Goal: Task Accomplishment & Management: Manage account settings

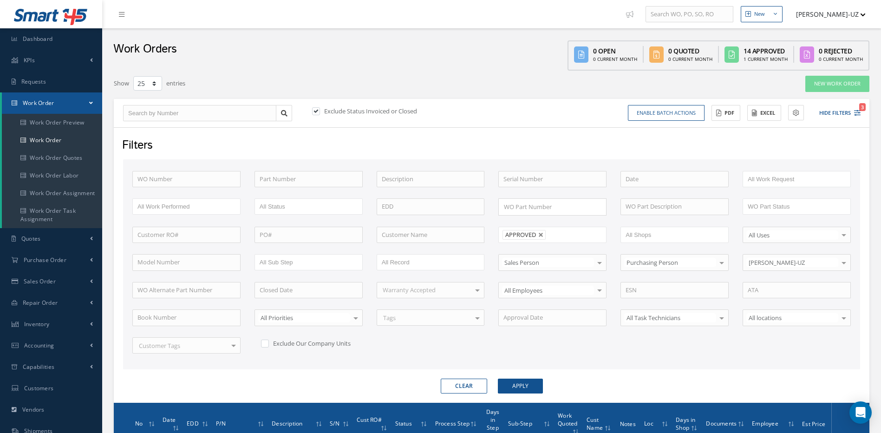
select select "25"
click at [524, 390] on button "Apply" at bounding box center [520, 386] width 45 height 15
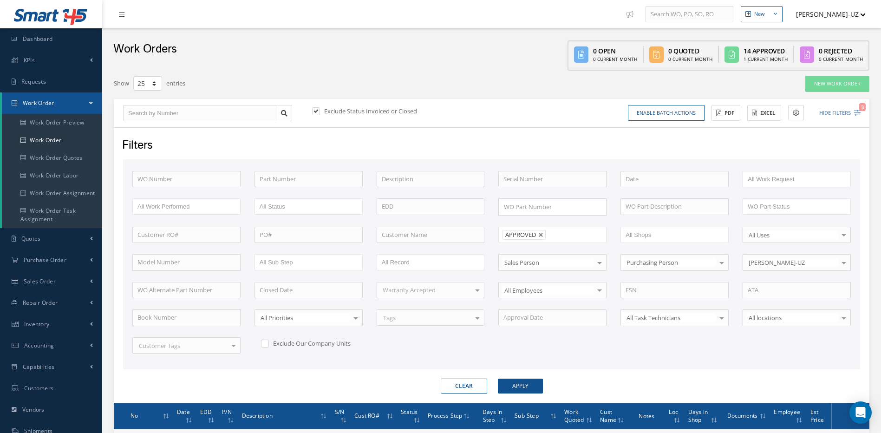
click at [551, 368] on div "WO Number Part Number Description Serial Number - BENCH CHECK CALIBRATION INSPE…" at bounding box center [491, 264] width 737 height 210
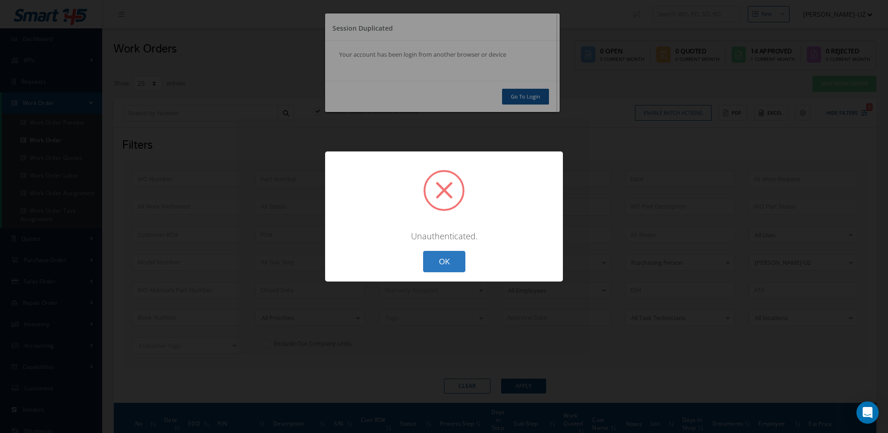
click at [445, 262] on button "OK" at bounding box center [444, 262] width 42 height 22
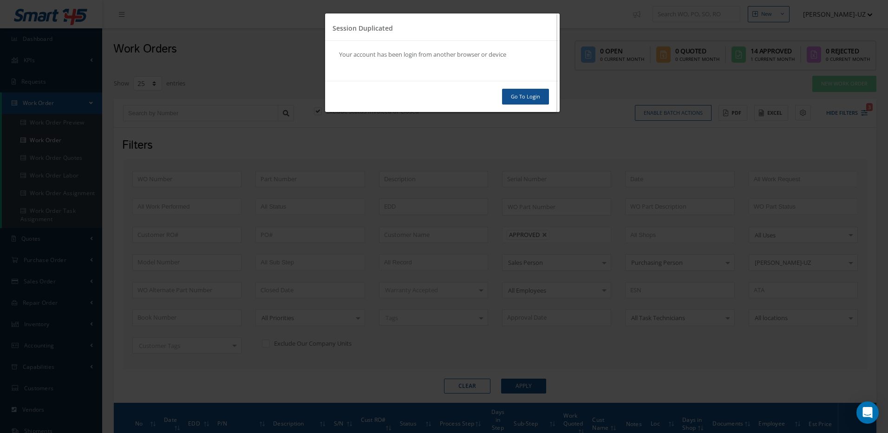
click at [534, 94] on link "Go To Login" at bounding box center [525, 97] width 47 height 16
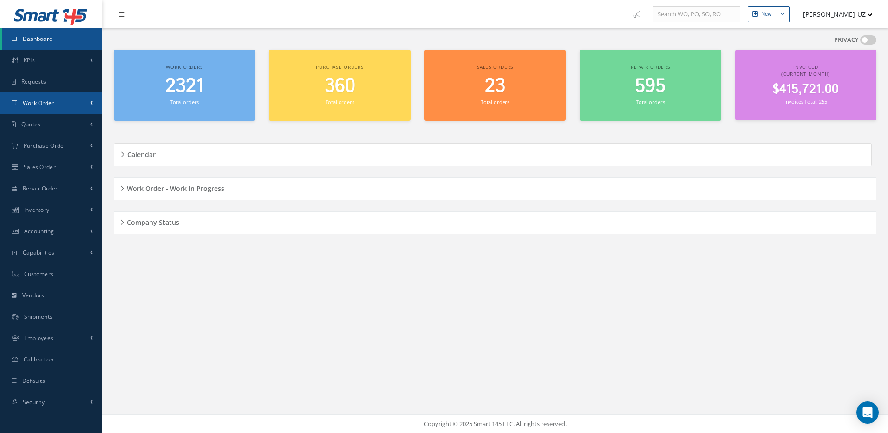
click at [49, 102] on span "Work Order" at bounding box center [39, 103] width 32 height 8
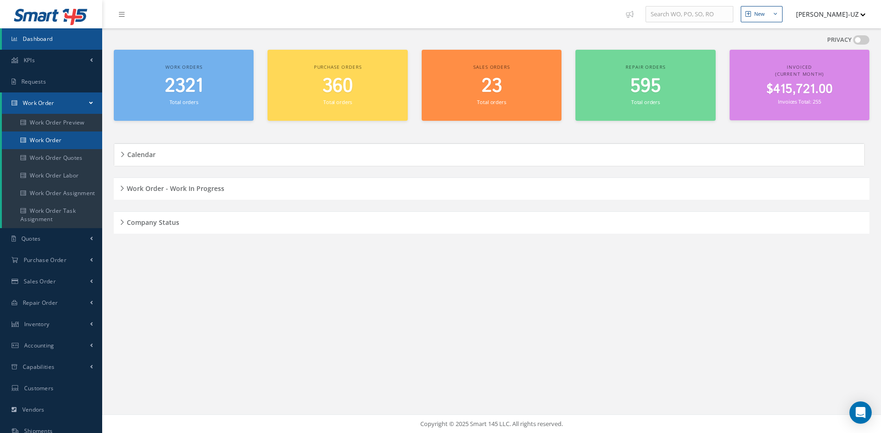
click at [50, 138] on link "Work Order" at bounding box center [52, 140] width 100 height 18
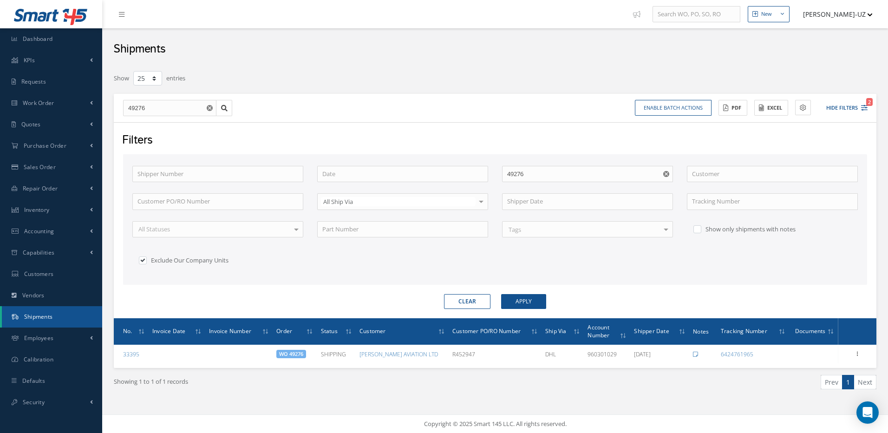
select select "25"
click at [207, 110] on icon "Reset" at bounding box center [210, 108] width 6 height 6
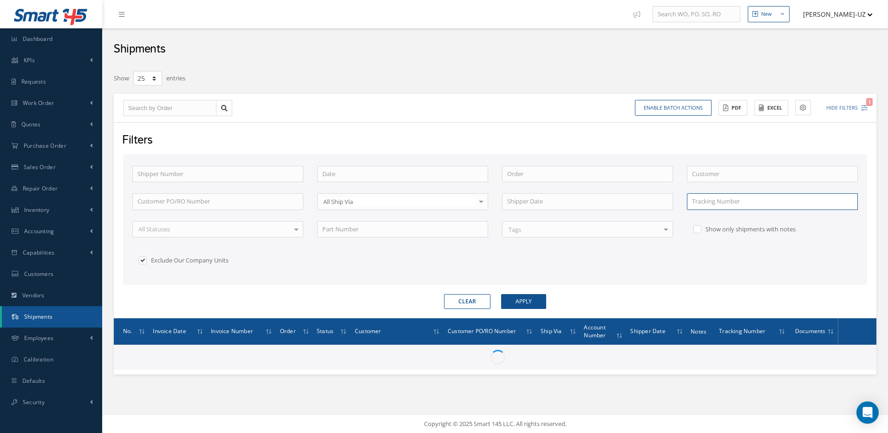
click at [703, 204] on input "text" at bounding box center [772, 201] width 171 height 17
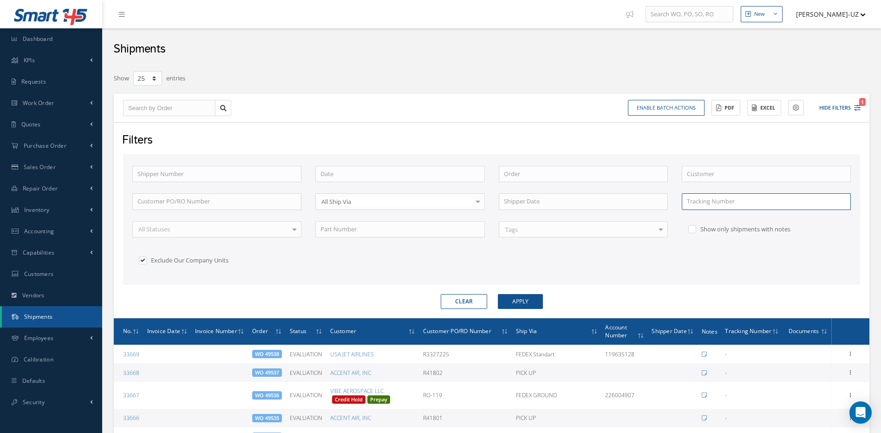
paste input "884061086057"
type input "884061086057"
click at [498, 294] on button "Apply" at bounding box center [520, 301] width 45 height 15
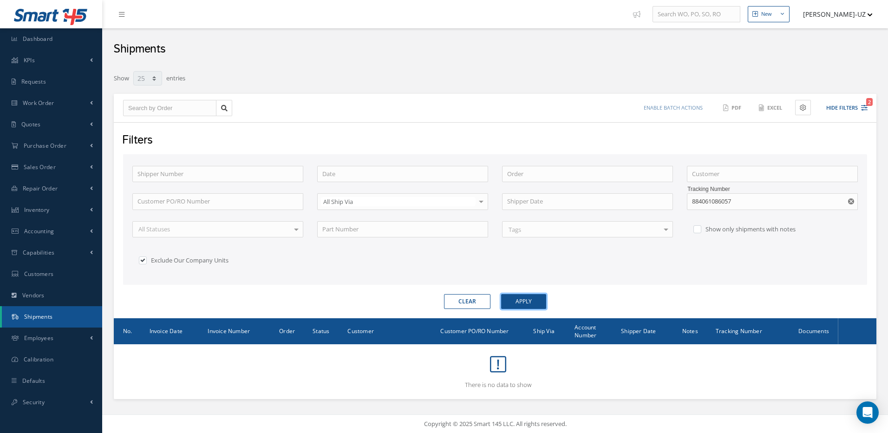
click at [546, 304] on button "Apply" at bounding box center [523, 301] width 45 height 15
click at [852, 201] on icon "Reset" at bounding box center [851, 201] width 6 height 6
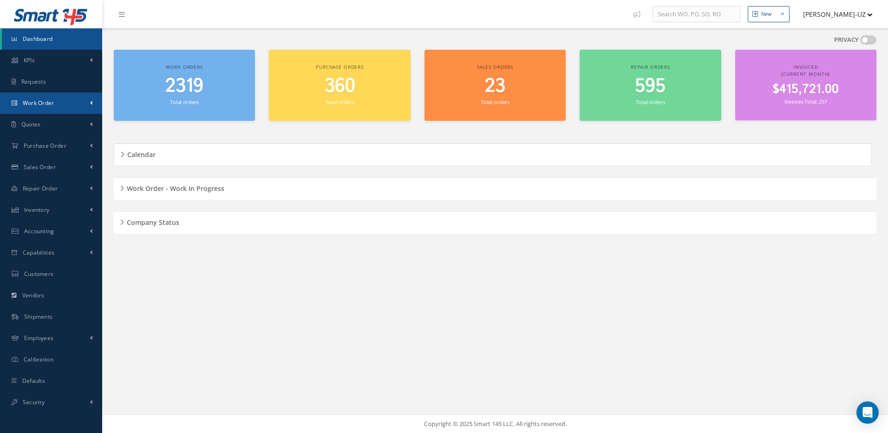
click at [37, 103] on span "Work Order" at bounding box center [39, 103] width 32 height 8
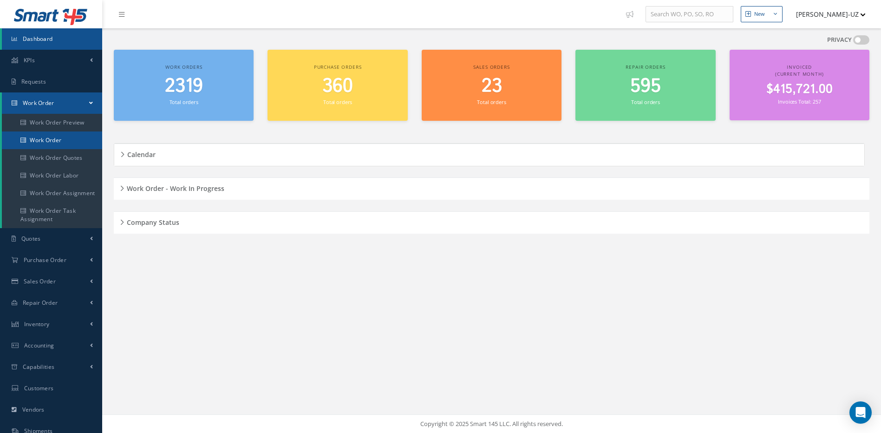
click at [50, 137] on link "Work Order" at bounding box center [52, 140] width 100 height 18
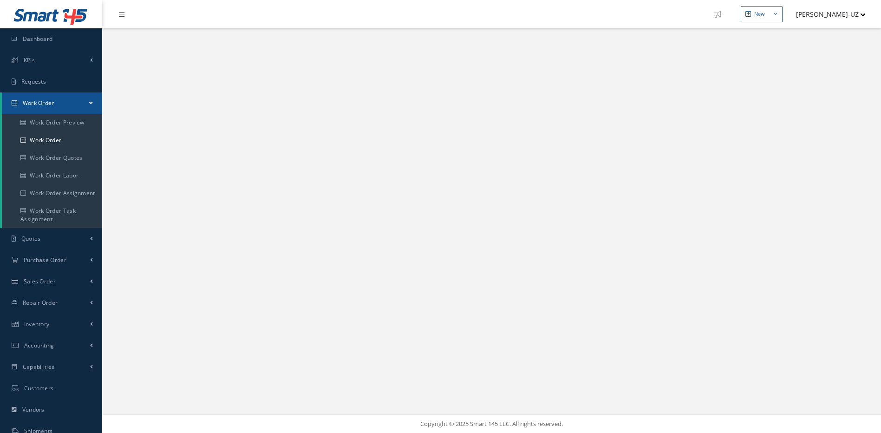
select select "25"
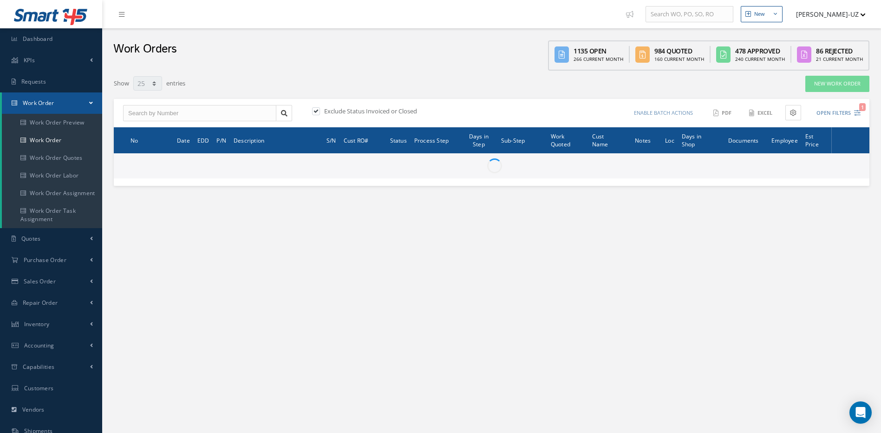
type input "All Work Request"
type input "All Work Performed"
type input "All Status"
type input "WO Part Status"
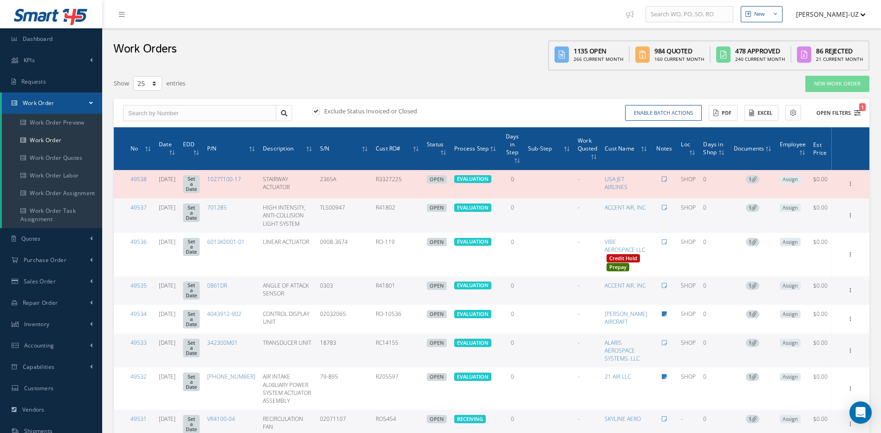
click at [858, 116] on button "Open Filters 1" at bounding box center [834, 112] width 52 height 15
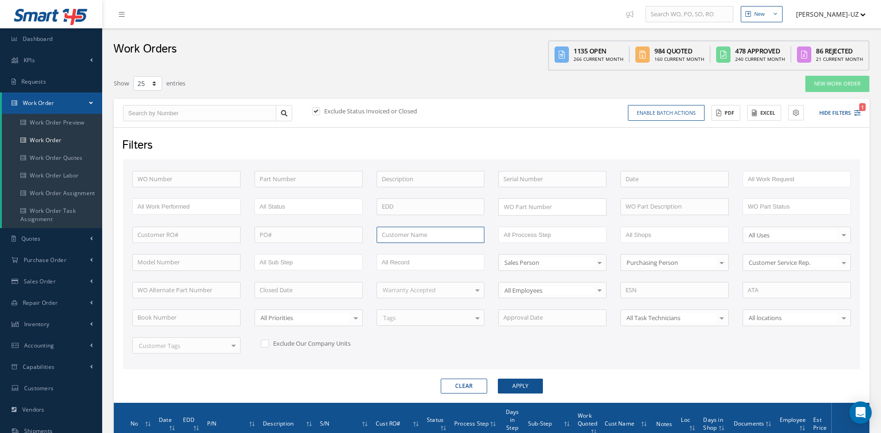
click at [414, 241] on input "text" at bounding box center [431, 235] width 108 height 17
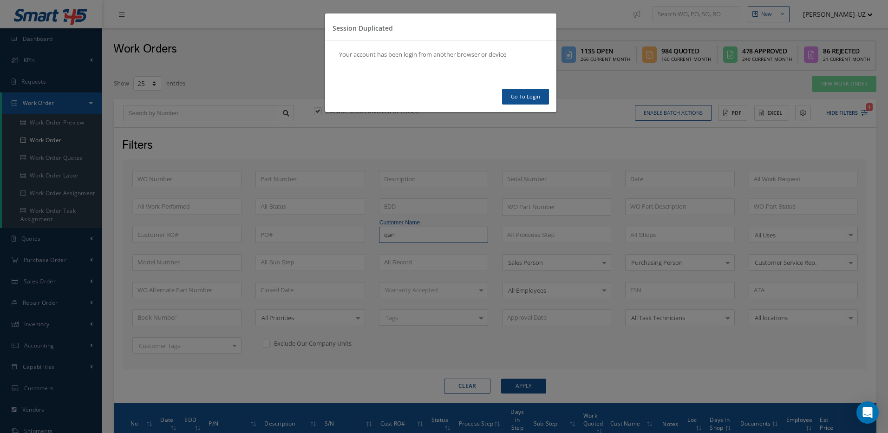
type input "qan"
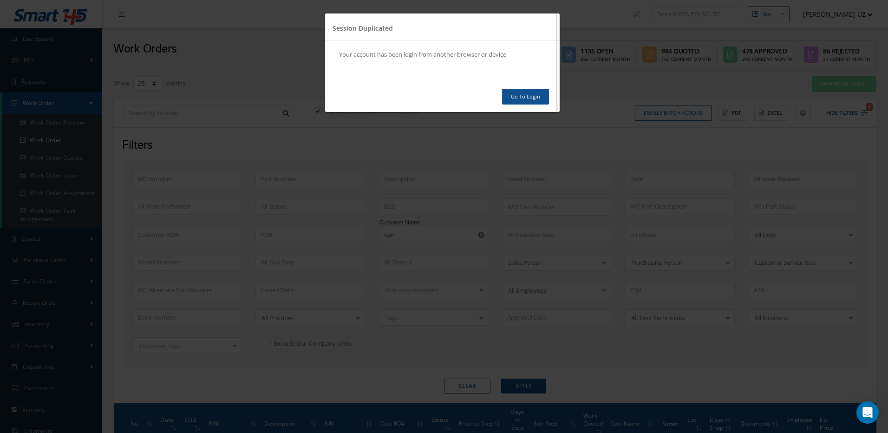
click at [532, 99] on link "Go To Login" at bounding box center [525, 97] width 47 height 16
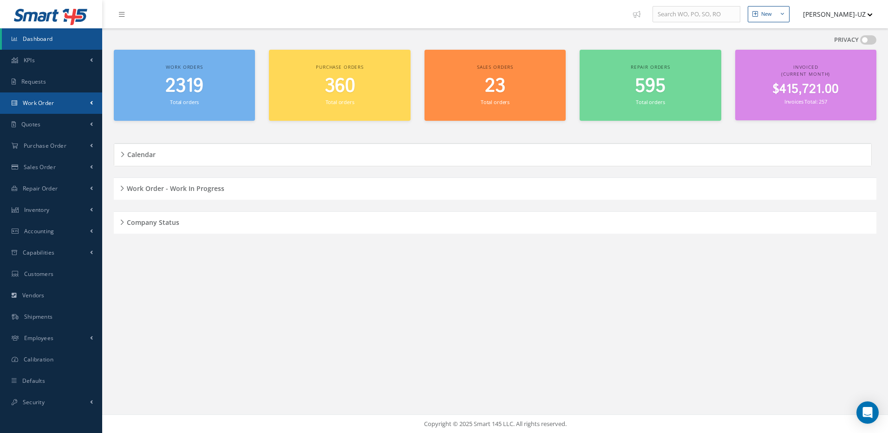
click at [50, 111] on link "Work Order" at bounding box center [51, 102] width 102 height 21
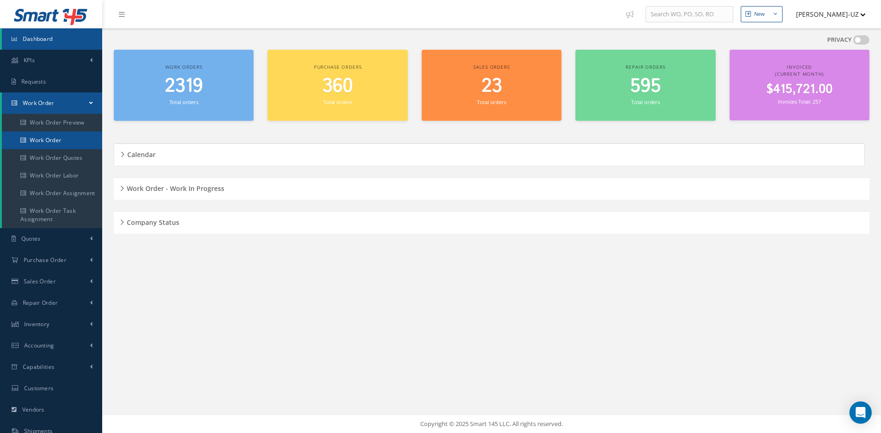
click at [50, 138] on link "Work Order" at bounding box center [52, 140] width 100 height 18
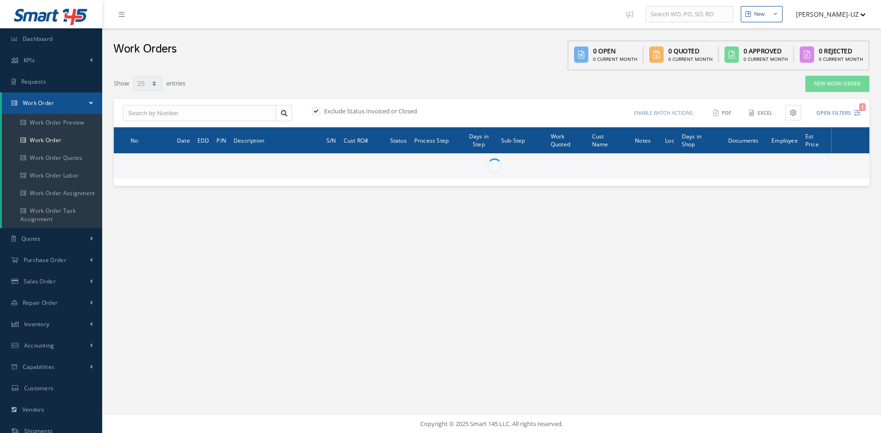
select select "25"
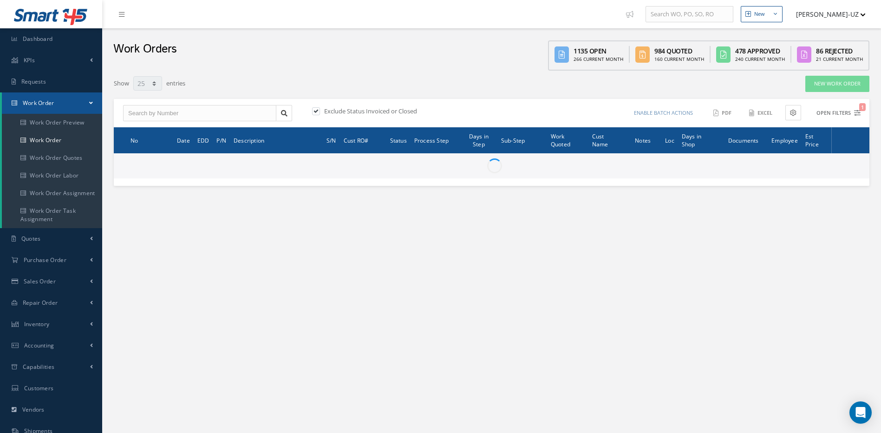
type input "All Work Request"
type input "All Work Performed"
type input "All Status"
type input "WO Part Status"
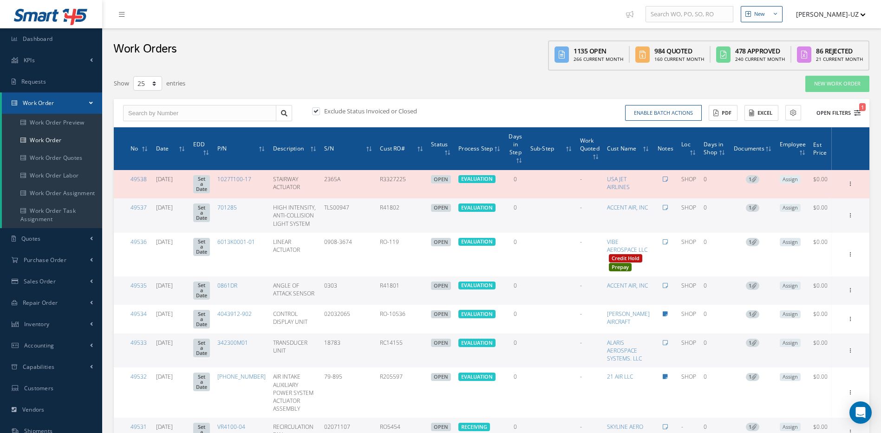
click at [858, 115] on icon "1" at bounding box center [857, 113] width 7 height 7
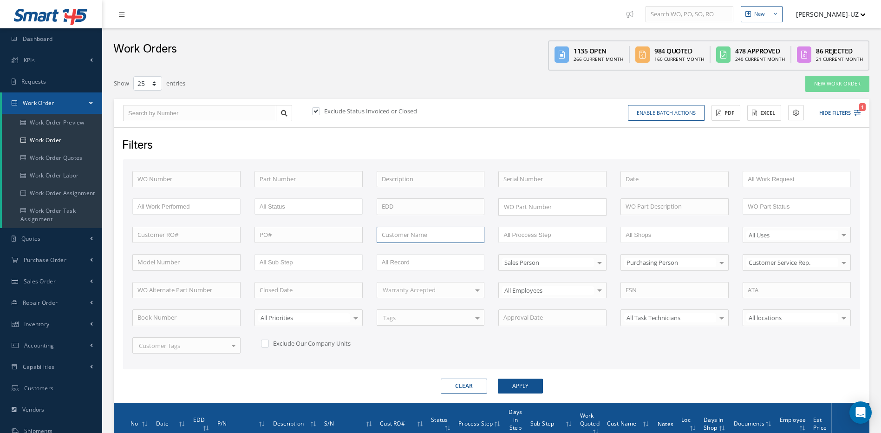
click at [424, 233] on input "text" at bounding box center [431, 235] width 108 height 17
click at [401, 254] on span "QANTAS AIRWAYS LIMITED" at bounding box center [419, 251] width 74 height 8
type input "QANTAS AIRWAYS LIMITED"
click at [528, 384] on button "Apply" at bounding box center [520, 386] width 45 height 15
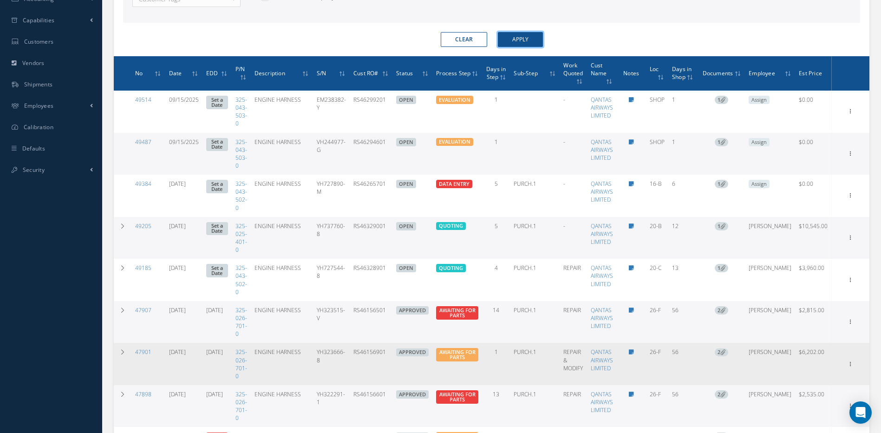
scroll to position [372, 0]
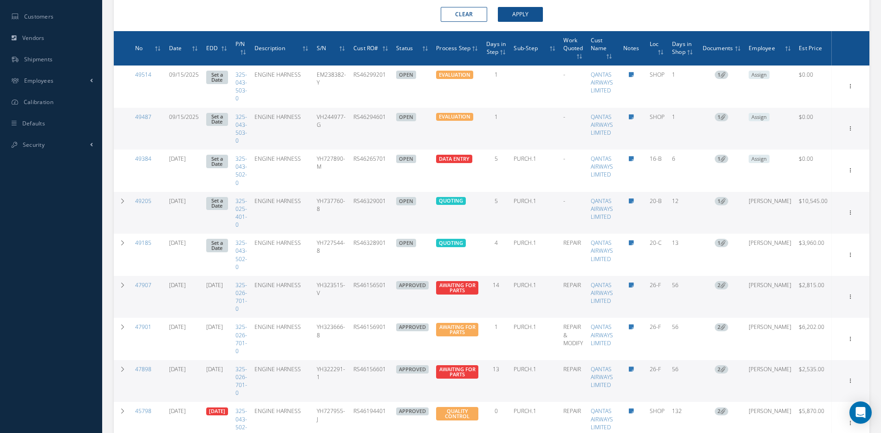
drag, startPoint x: 404, startPoint y: 207, endPoint x: 370, endPoint y: 209, distance: 34.0
click at [370, 209] on td "RS46329001" at bounding box center [371, 213] width 43 height 42
click at [845, 209] on div "Show Edit Invoicing Close Part Issue Send By Email Sub Work Orders Documents Pr…" at bounding box center [850, 212] width 11 height 11
click at [848, 209] on icon at bounding box center [850, 211] width 9 height 7
click at [795, 231] on link "Edit" at bounding box center [807, 231] width 73 height 12
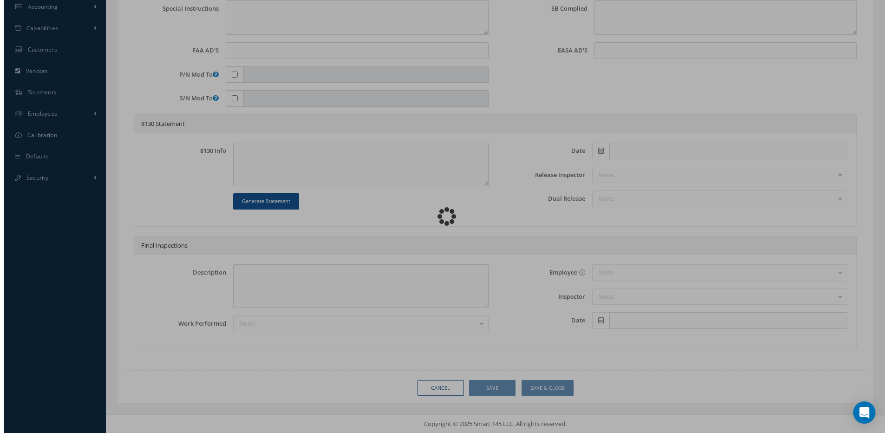
scroll to position [339, 0]
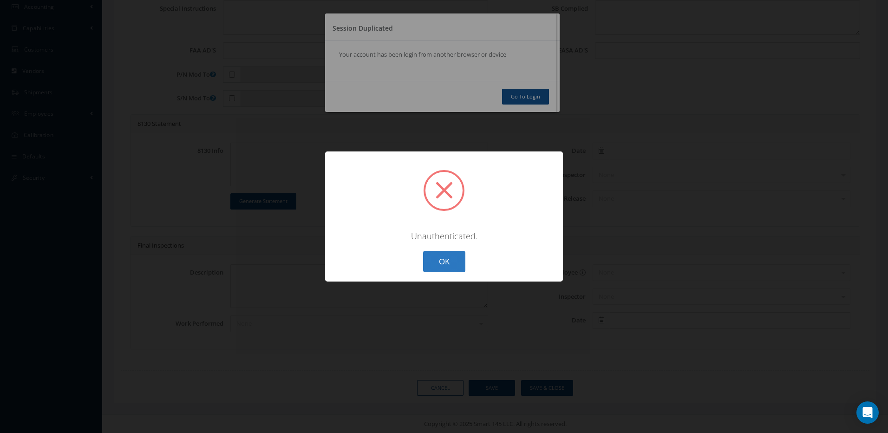
click at [439, 264] on button "OK" at bounding box center [444, 262] width 42 height 22
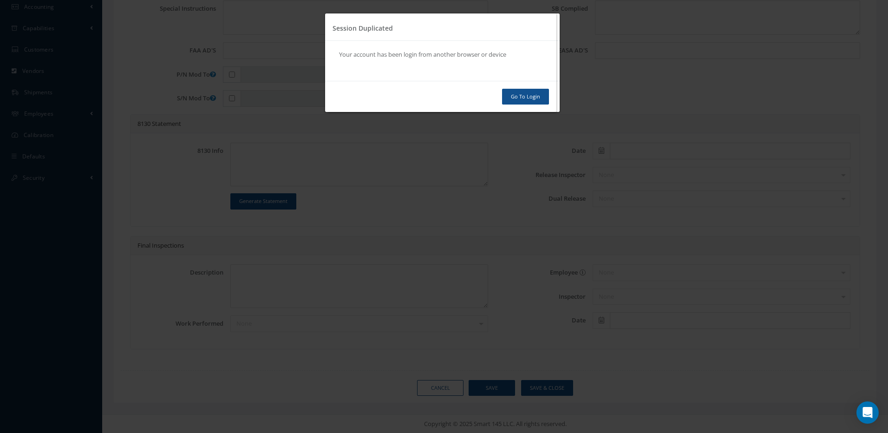
click at [535, 94] on link "Go To Login" at bounding box center [525, 97] width 47 height 16
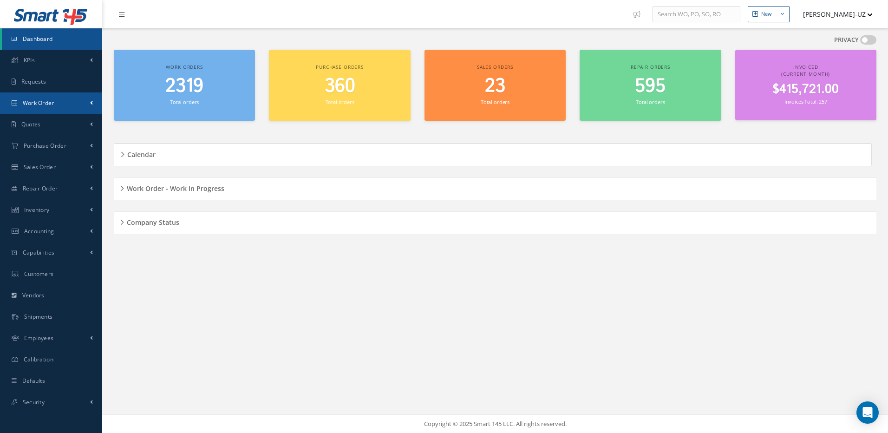
click at [57, 106] on link "Work Order" at bounding box center [51, 102] width 102 height 21
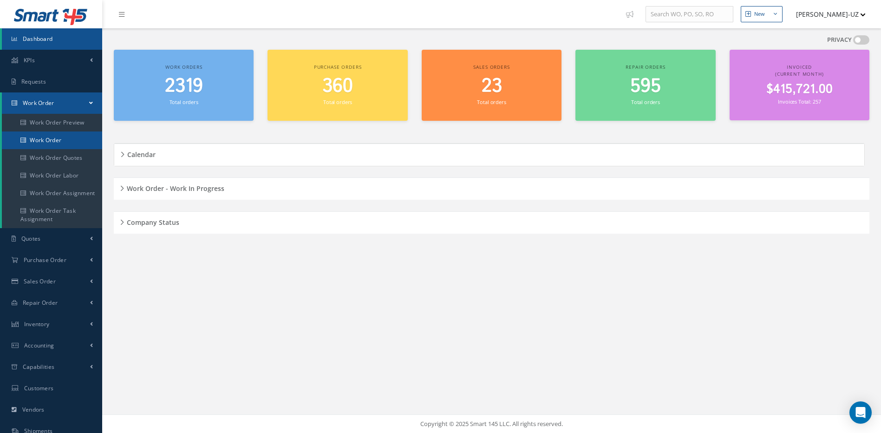
click at [55, 144] on link "Work Order" at bounding box center [52, 140] width 100 height 18
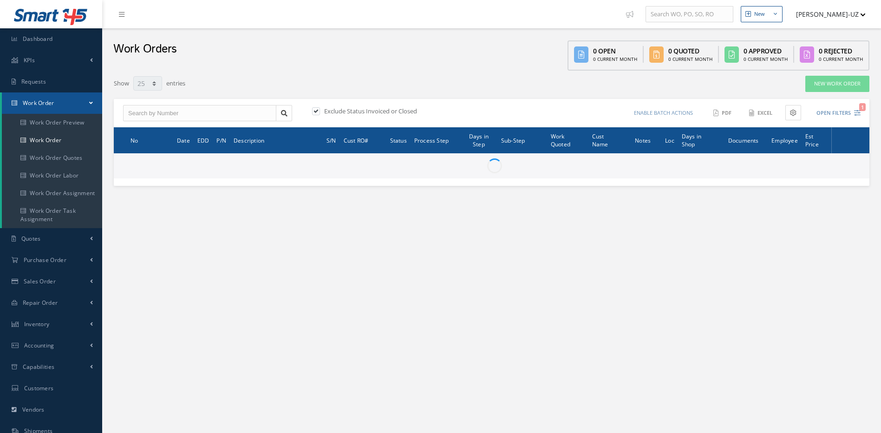
select select "25"
type input "All Work Request"
type input "All Work Performed"
type input "All Status"
type input "WO Part Status"
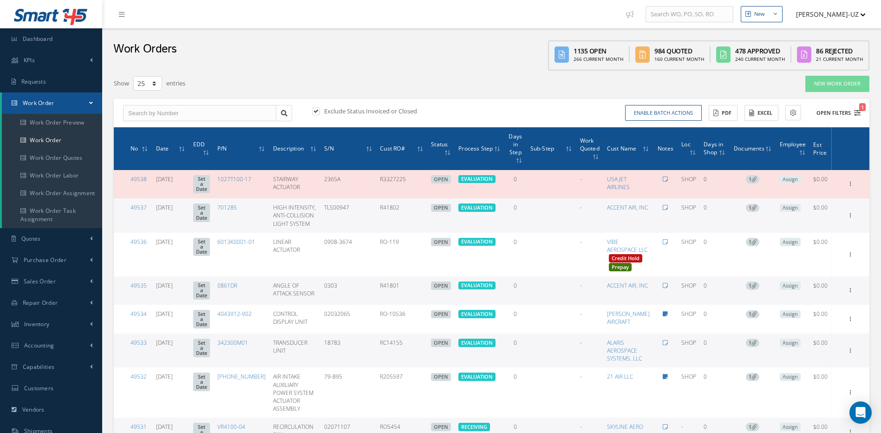
click at [855, 115] on icon "1" at bounding box center [857, 113] width 7 height 7
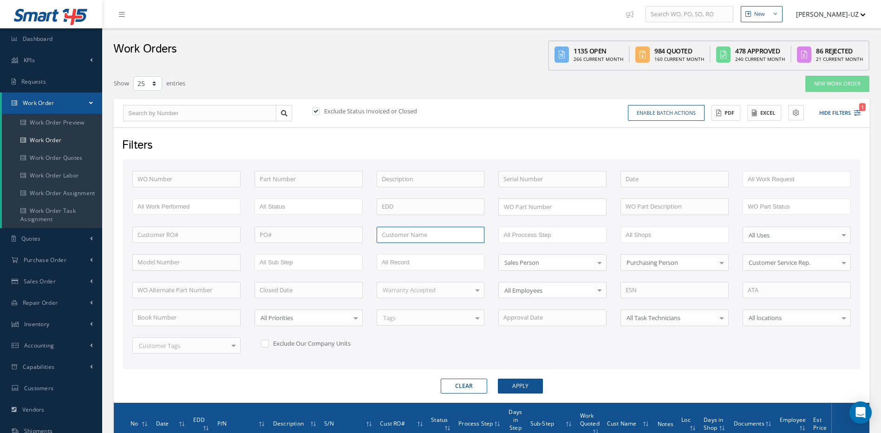
click at [437, 240] on input "text" at bounding box center [431, 235] width 108 height 17
click at [398, 257] on div "QANTAS AIRWAYS LIMITED" at bounding box center [430, 251] width 107 height 17
type input "QANTAS AIRWAYS LIMITED"
click at [523, 385] on button "Apply" at bounding box center [520, 386] width 45 height 15
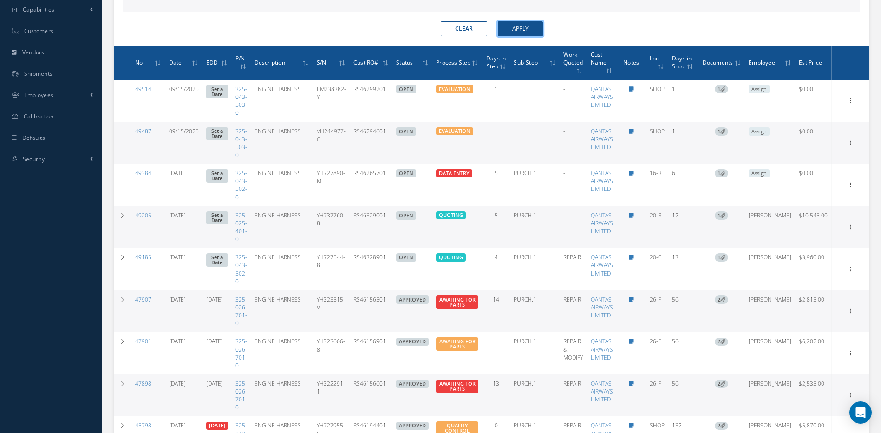
scroll to position [419, 0]
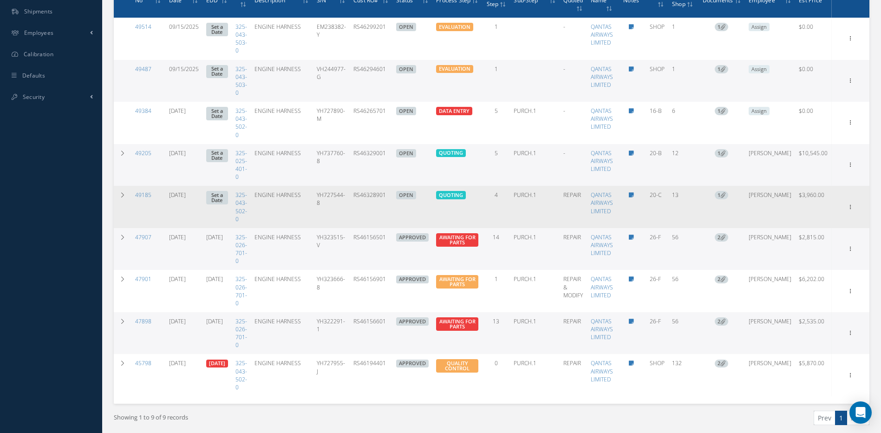
drag, startPoint x: 401, startPoint y: 198, endPoint x: 365, endPoint y: 196, distance: 35.8
click at [365, 196] on td "RS46328901" at bounding box center [371, 207] width 43 height 42
copy td "RS46328901"
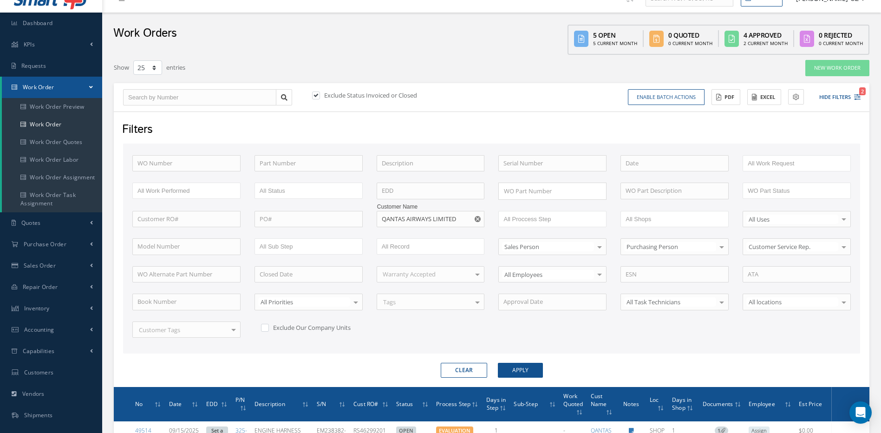
scroll to position [0, 0]
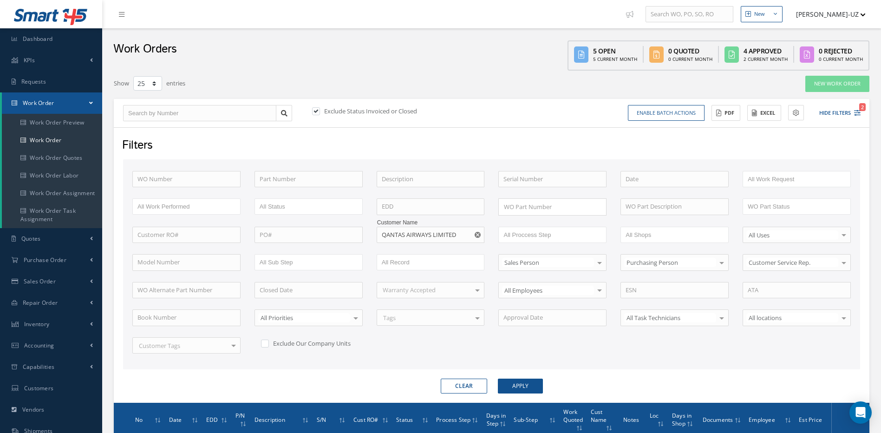
click at [866, 15] on li "[PERSON_NAME]-UZ Administration Clear Cache Show Tips My Profile Logout" at bounding box center [828, 14] width 82 height 18
